Goal: Information Seeking & Learning: Check status

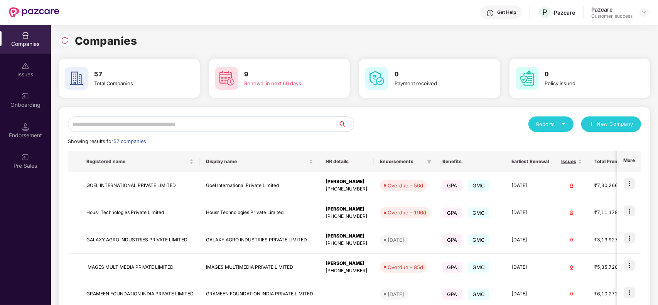
click at [286, 118] on input "text" at bounding box center [203, 124] width 271 height 15
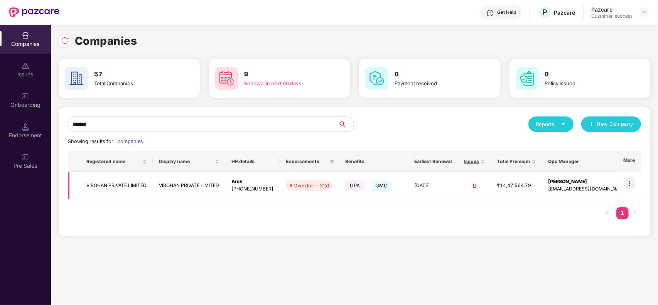
scroll to position [0, 0]
type input "*"
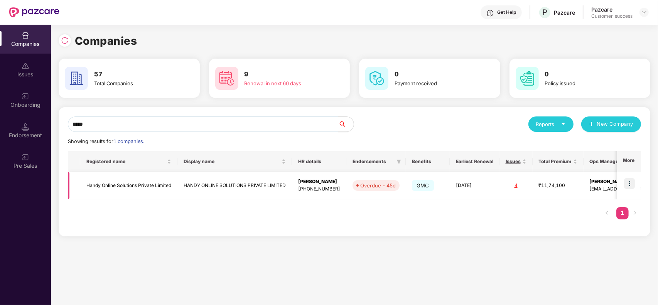
type input "*****"
click at [193, 185] on td "HANDY ONLINE SOLUTIONS PRIVATE LIMITED" at bounding box center [235, 185] width 115 height 27
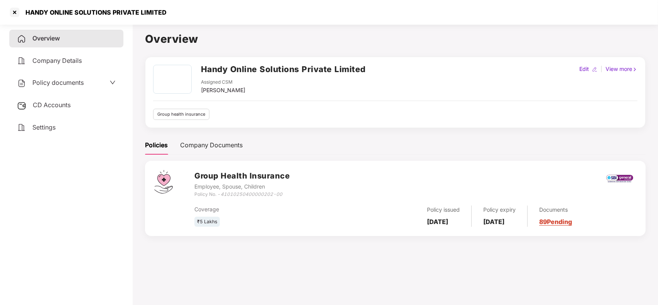
click at [572, 226] on link "89 Pending" at bounding box center [556, 222] width 33 height 8
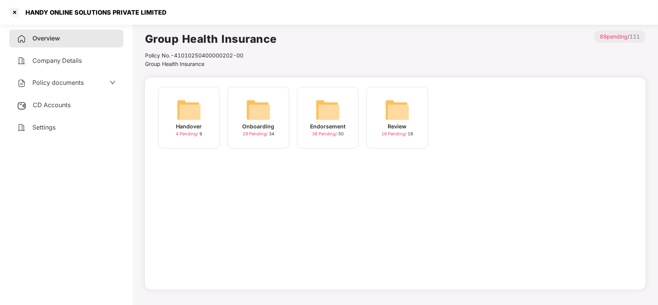
click at [309, 118] on div "Endorsement 38 Pending / 50" at bounding box center [328, 118] width 62 height 62
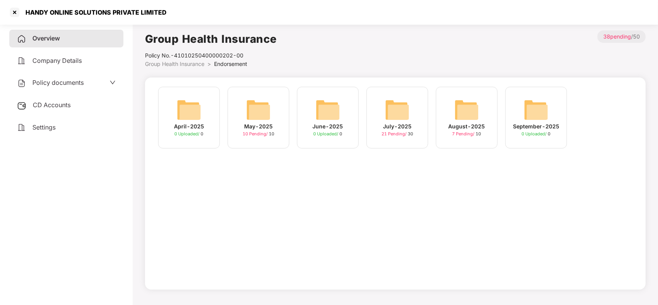
click at [247, 130] on div "May-2025" at bounding box center [258, 126] width 29 height 8
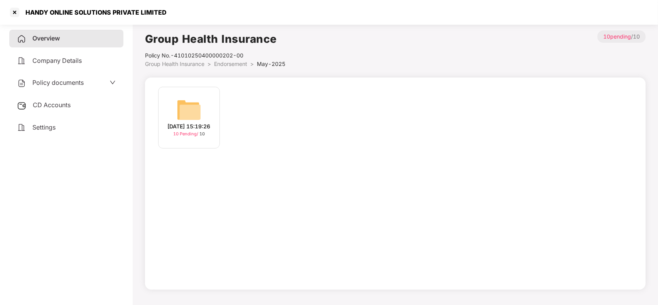
click at [237, 64] on span "Endorsement" at bounding box center [230, 64] width 33 height 7
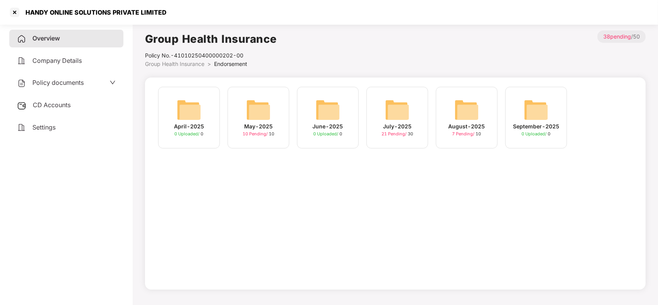
click at [394, 130] on div "July-2025" at bounding box center [397, 126] width 29 height 8
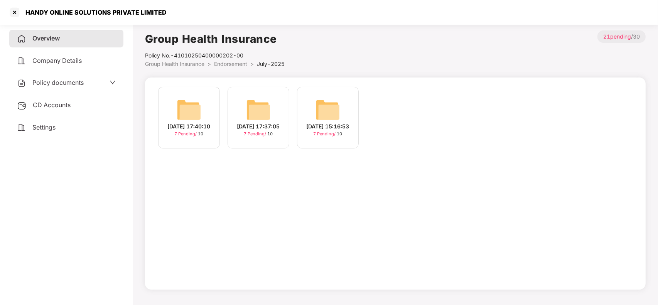
click at [183, 131] on div "[DATE] 17:40:10" at bounding box center [189, 126] width 43 height 8
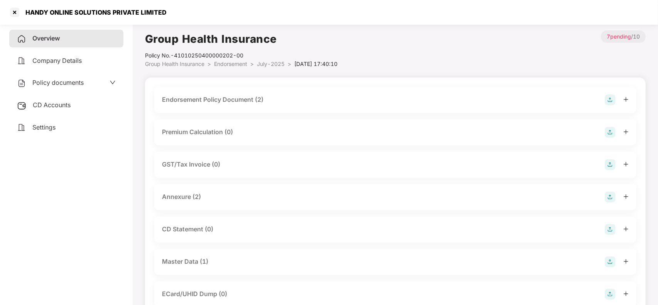
click at [248, 99] on div "Endorsement Policy Document (2)" at bounding box center [213, 100] width 102 height 10
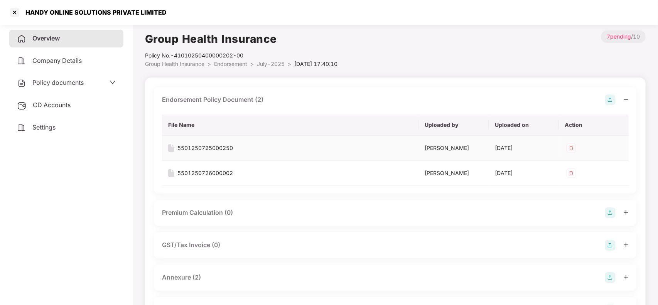
click at [207, 147] on div "5501250725000250" at bounding box center [206, 148] width 56 height 8
click at [206, 171] on div "5501250726000002" at bounding box center [206, 173] width 56 height 8
click at [271, 64] on span "July-2025" at bounding box center [271, 64] width 28 height 7
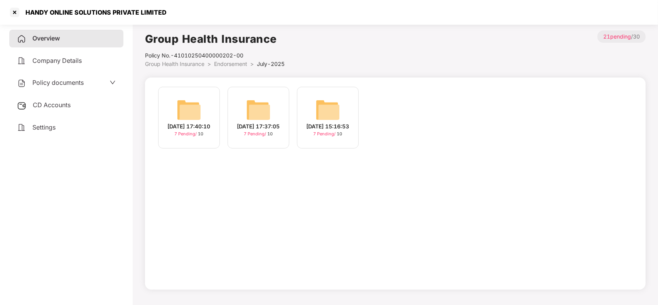
click at [259, 98] on img at bounding box center [258, 110] width 25 height 25
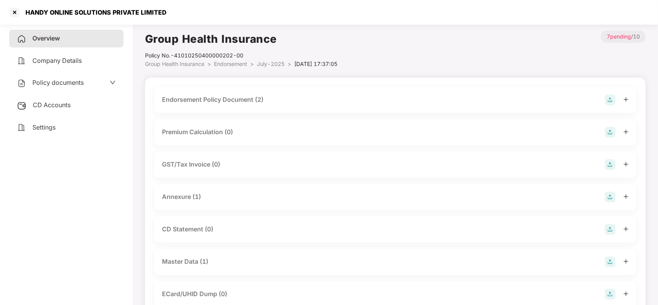
click at [259, 98] on div "Endorsement Policy Document (2)" at bounding box center [213, 100] width 102 height 10
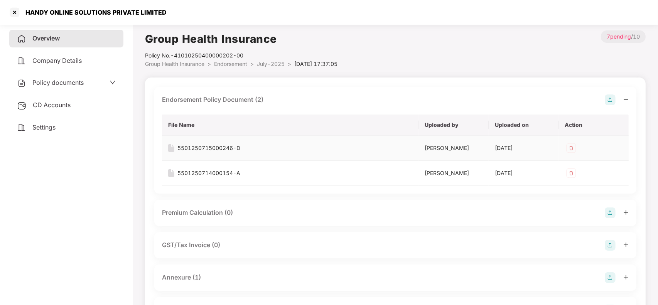
click at [234, 150] on div "5501250715000246-D" at bounding box center [209, 148] width 63 height 8
click at [230, 174] on div "5501250714000154-A" at bounding box center [209, 173] width 63 height 8
click at [276, 64] on span "July-2025" at bounding box center [271, 64] width 28 height 7
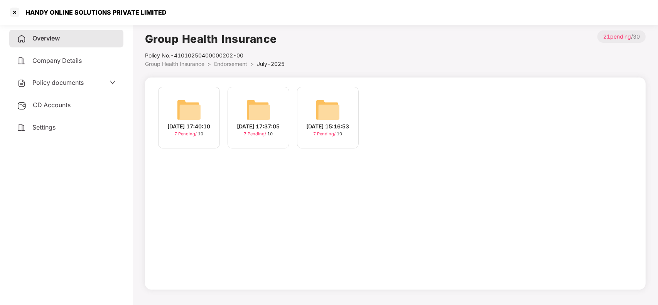
click at [325, 114] on img at bounding box center [328, 110] width 25 height 25
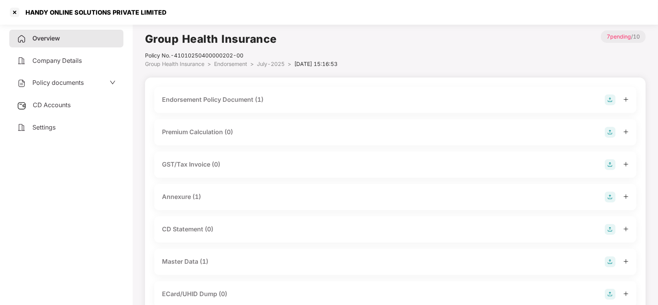
click at [260, 96] on div "Endorsement Policy Document (1)" at bounding box center [213, 100] width 102 height 10
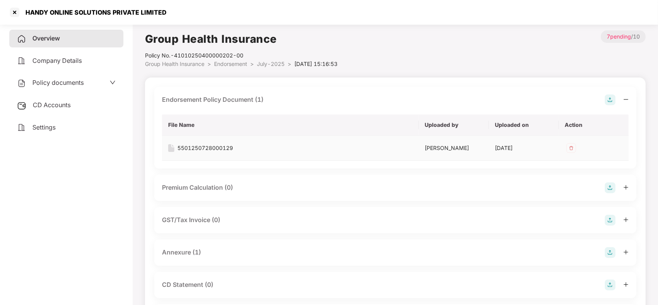
click at [223, 149] on div "5501250728000129" at bounding box center [206, 148] width 56 height 8
click at [282, 64] on span "July-2025" at bounding box center [271, 64] width 28 height 7
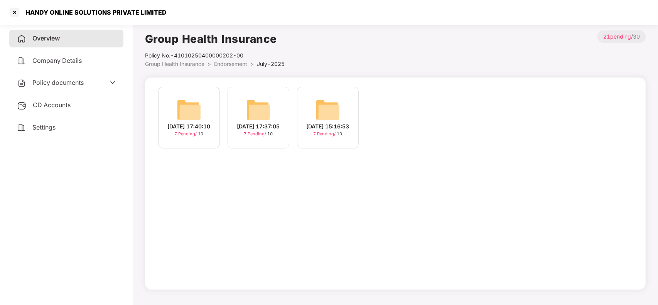
click at [244, 61] on span "Endorsement" at bounding box center [230, 64] width 33 height 7
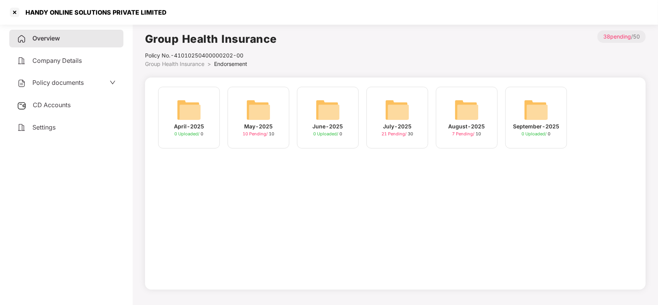
click at [464, 132] on span "7 Pending /" at bounding box center [465, 133] width 24 height 5
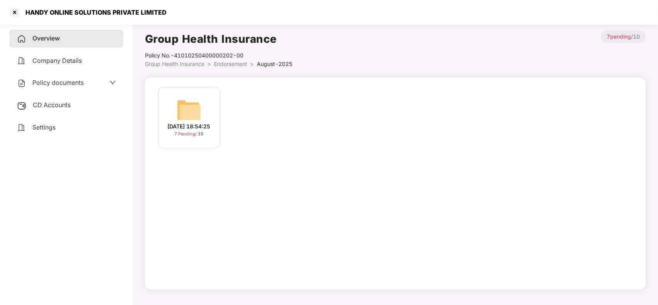
click at [211, 122] on div "[DATE] 18:54:25" at bounding box center [189, 126] width 43 height 8
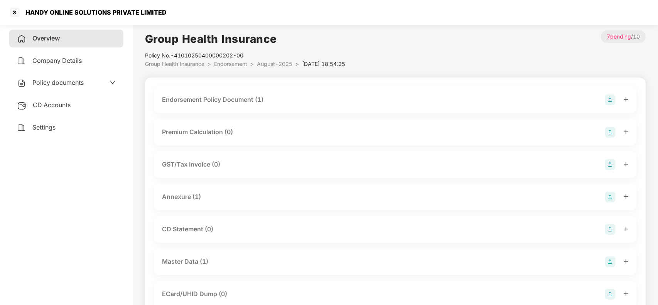
click at [247, 103] on div "Endorsement Policy Document (1)" at bounding box center [213, 100] width 102 height 10
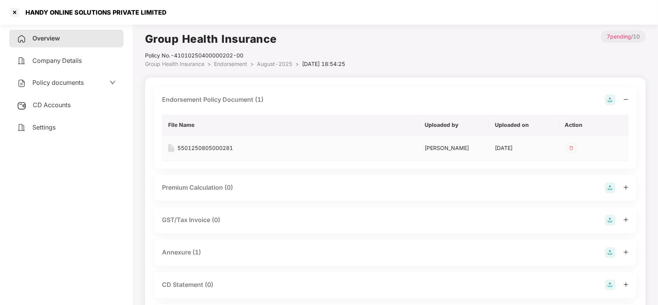
click at [219, 147] on div "5501250805000281" at bounding box center [206, 148] width 56 height 8
click at [17, 15] on div at bounding box center [14, 12] width 12 height 12
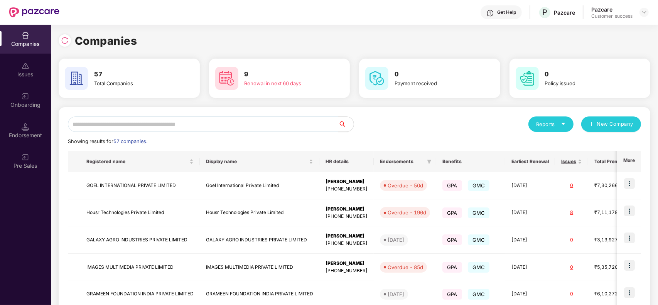
click at [194, 122] on input "text" at bounding box center [203, 124] width 271 height 15
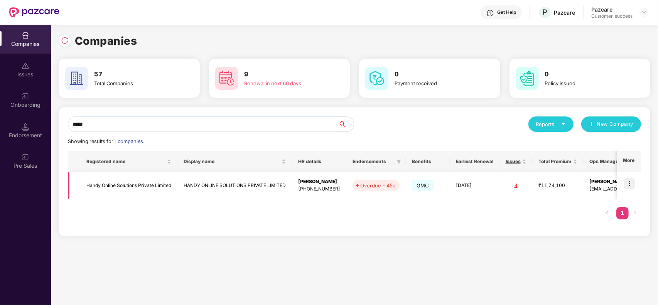
type input "*****"
click at [632, 185] on img at bounding box center [630, 183] width 11 height 11
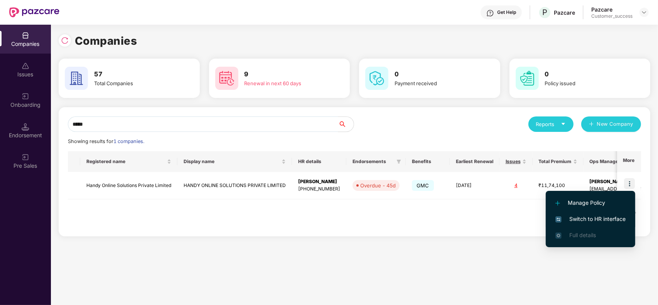
click at [599, 215] on span "Switch to HR interface" at bounding box center [591, 219] width 70 height 8
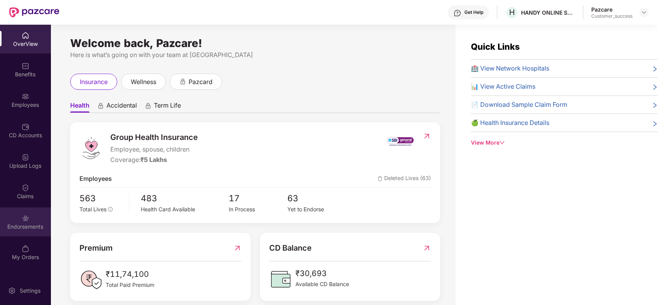
click at [20, 219] on div "Endorsements" at bounding box center [25, 222] width 51 height 29
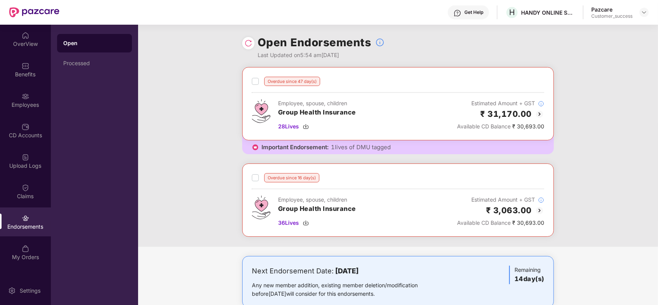
click at [529, 33] on div "Open Endorsements Last Updated on 5:54 am[DATE]" at bounding box center [398, 46] width 312 height 42
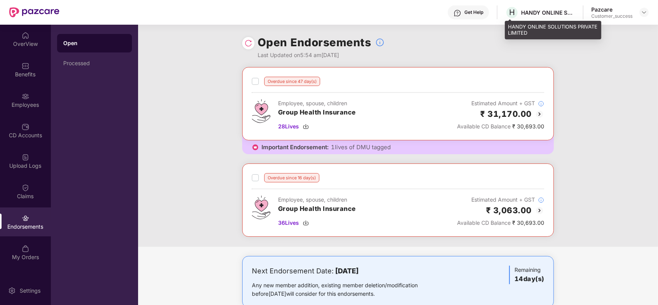
click at [521, 27] on div "HANDY ONLINE SOLUTIONS PRIVATE LIMITED" at bounding box center [553, 30] width 96 height 18
copy div "HANDY ONLINE SOLUTIONS PRIVATE LIMITED"
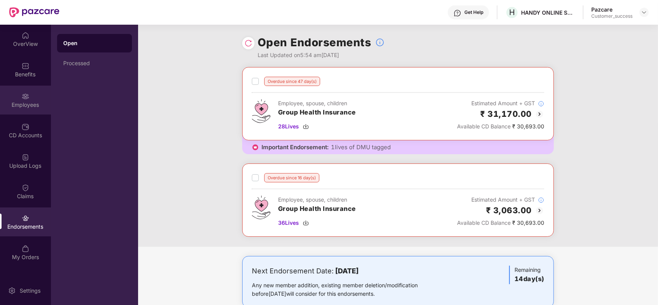
click at [26, 99] on img at bounding box center [26, 97] width 8 height 8
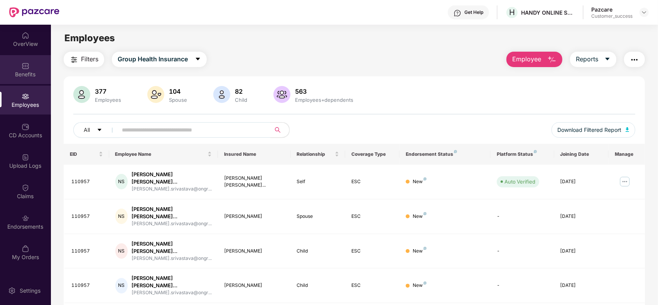
click at [24, 69] on div "Benefits" at bounding box center [25, 69] width 51 height 29
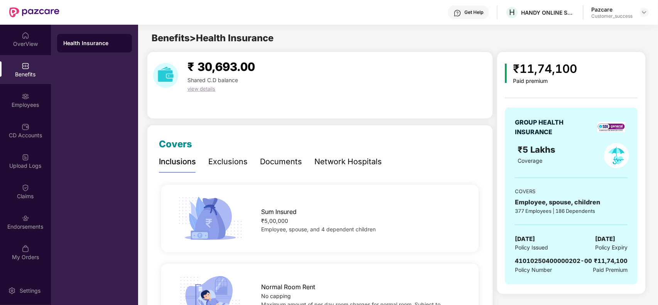
click at [548, 263] on span "41010250400000202-00" at bounding box center [553, 260] width 77 height 7
drag, startPoint x: 589, startPoint y: 261, endPoint x: 514, endPoint y: 259, distance: 75.3
click at [514, 259] on div "GROUP HEALTH INSURANCE ₹5 Lakhs Coverage COVERS Employee, spouse, children 377 …" at bounding box center [571, 196] width 133 height 177
copy span "41010250400000202-00"
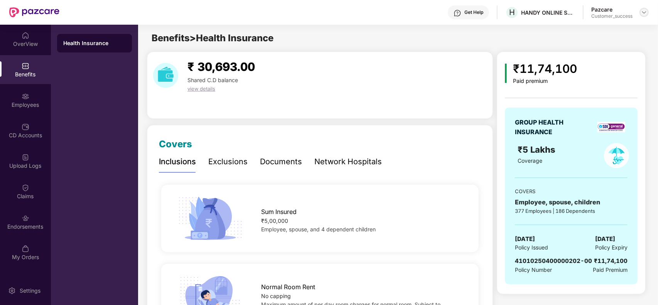
click at [641, 14] on div at bounding box center [644, 12] width 9 height 9
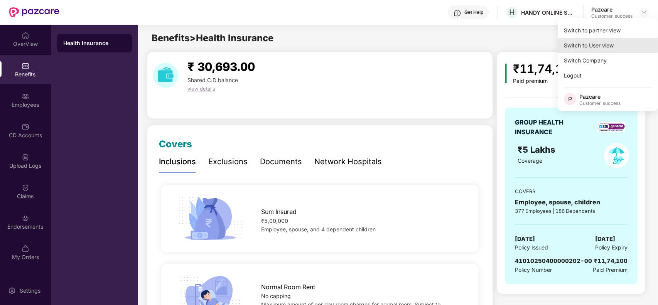
click at [582, 38] on div "Switch to User view" at bounding box center [608, 45] width 100 height 15
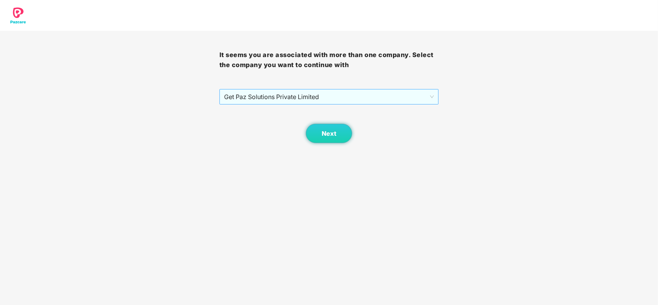
click at [342, 95] on span "Get Paz Solutions Private Limited" at bounding box center [329, 97] width 210 height 15
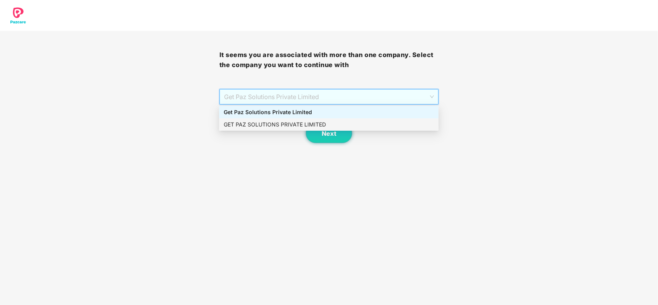
click at [280, 124] on div "GET PAZ SOLUTIONS PRIVATE LIMITED" at bounding box center [329, 124] width 210 height 8
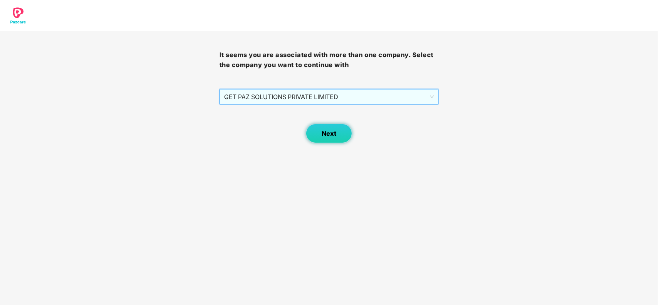
click at [323, 134] on span "Next" at bounding box center [329, 133] width 15 height 7
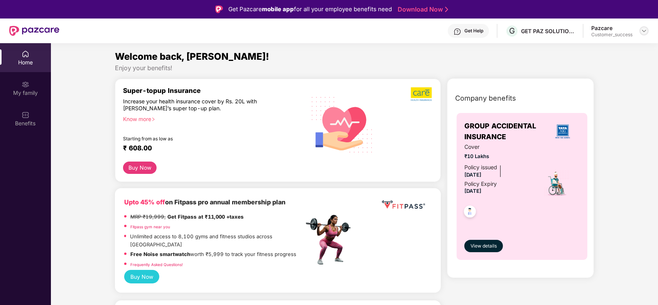
click at [645, 28] on img at bounding box center [644, 31] width 6 height 6
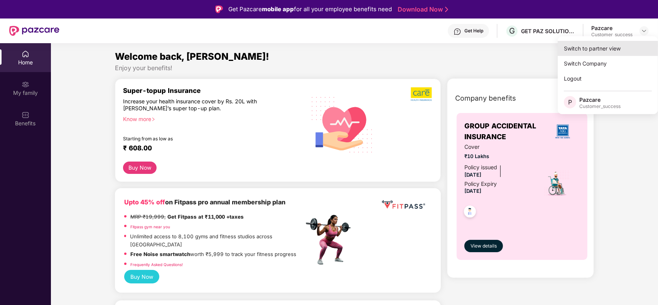
click at [607, 47] on div "Switch to partner view" at bounding box center [608, 48] width 100 height 15
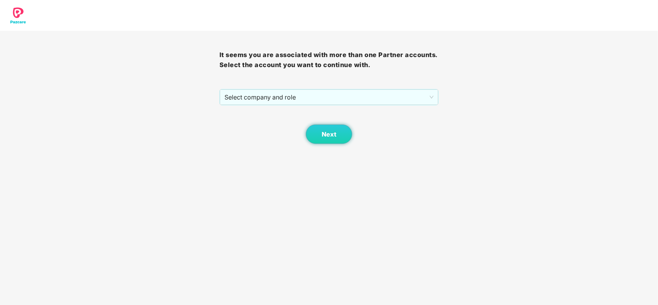
click at [286, 120] on div "Next" at bounding box center [330, 124] width 220 height 39
click at [284, 102] on span "Select company and role" at bounding box center [330, 97] width 210 height 15
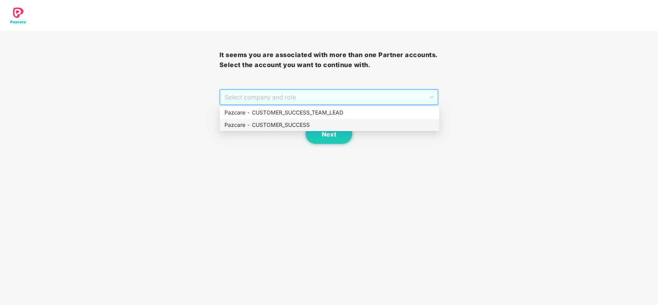
click at [259, 122] on div "Pazcare - CUSTOMER_SUCCESS" at bounding box center [330, 125] width 210 height 8
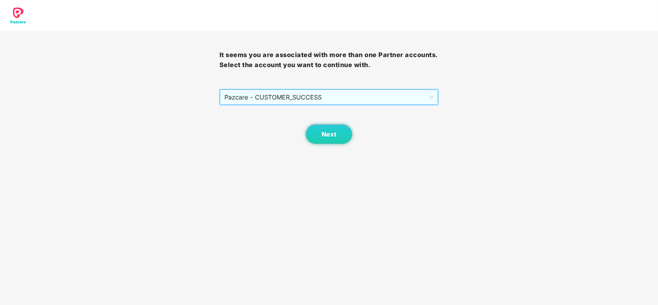
click at [329, 124] on div "Next" at bounding box center [330, 124] width 220 height 39
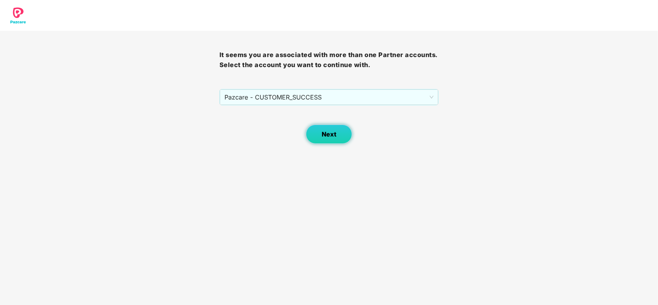
click at [326, 128] on button "Next" at bounding box center [329, 134] width 46 height 19
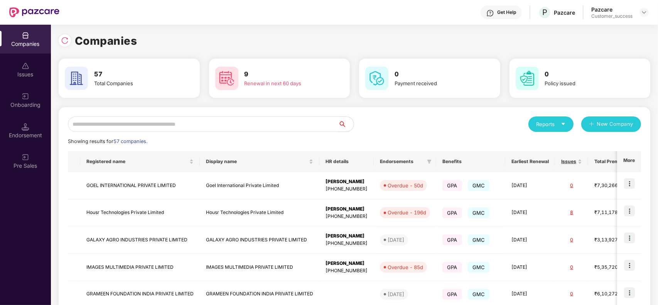
click at [223, 120] on input "text" at bounding box center [203, 124] width 271 height 15
click at [153, 122] on input "text" at bounding box center [203, 124] width 271 height 15
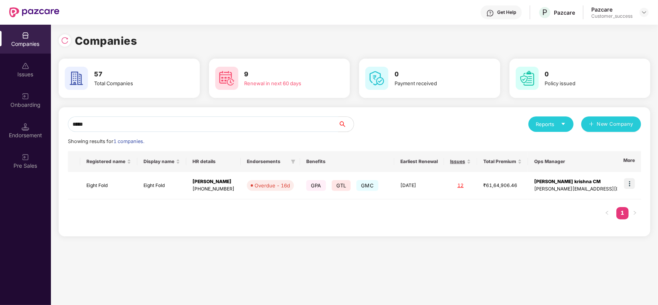
type input "*****"
click at [126, 184] on td "Eight Fold" at bounding box center [108, 185] width 57 height 27
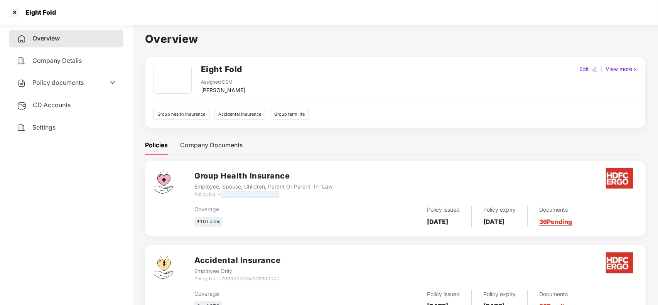
drag, startPoint x: 223, startPoint y: 196, endPoint x: 281, endPoint y: 198, distance: 57.9
click at [281, 198] on div "Policy No. - 2999207674458000000" at bounding box center [264, 194] width 138 height 7
copy icon "2999207674458000000"
